Goal: Check status

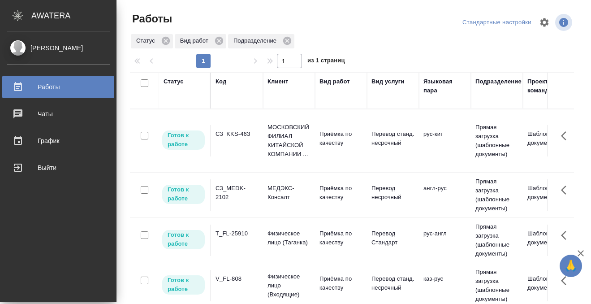
click at [222, 82] on div "Код" at bounding box center [220, 81] width 11 height 9
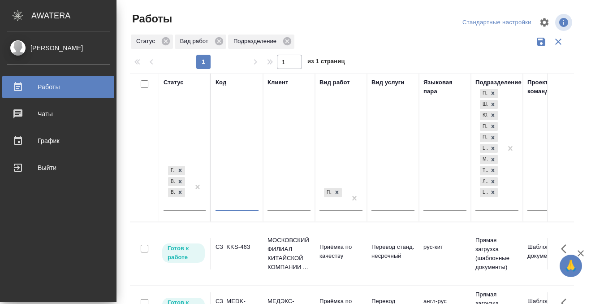
click at [227, 205] on input "text" at bounding box center [236, 204] width 43 height 11
paste input "C_FL-15793"
type input "C_FL-15793"
click at [200, 209] on div "Готов к работе В работе В ожидании" at bounding box center [184, 189] width 42 height 53
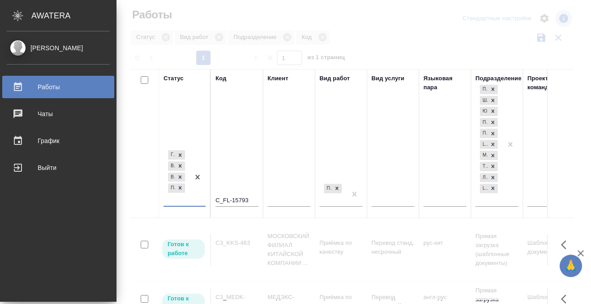
scroll to position [4, 0]
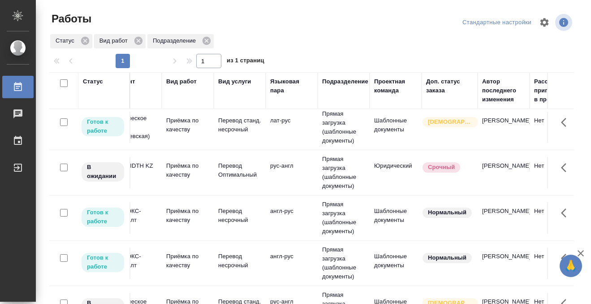
scroll to position [249, 0]
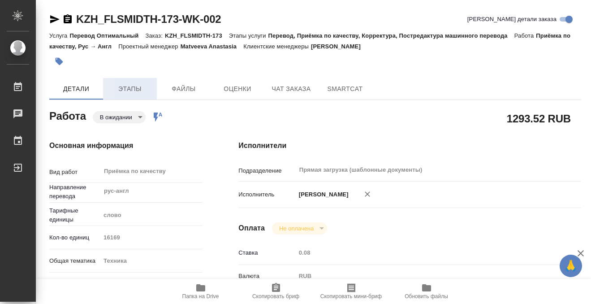
click at [125, 94] on span "Этапы" at bounding box center [129, 88] width 43 height 11
